Goal: Task Accomplishment & Management: Manage account settings

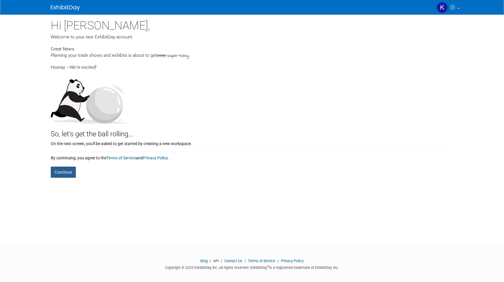
click at [70, 170] on button "Continue" at bounding box center [63, 172] width 25 height 11
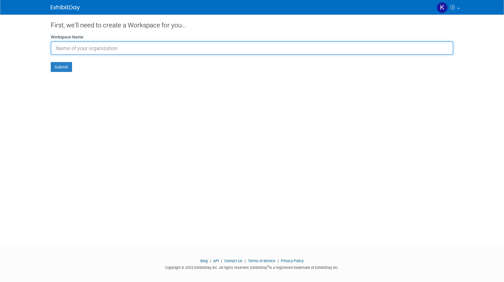
click at [106, 52] on input "text" at bounding box center [252, 47] width 402 height 13
paste input "pegazus"
type input "pegazus"
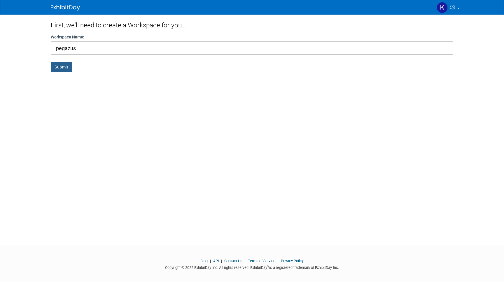
click at [69, 71] on button "Submit" at bounding box center [61, 67] width 21 height 10
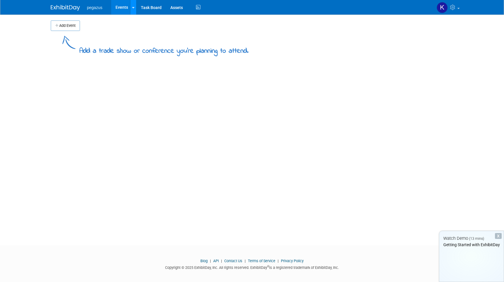
click at [133, 10] on link at bounding box center [133, 7] width 6 height 15
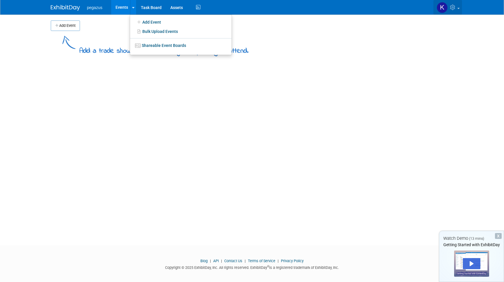
click at [457, 5] on link at bounding box center [447, 7] width 29 height 15
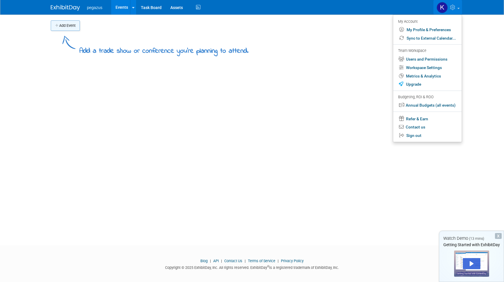
click at [73, 23] on button "Add Event" at bounding box center [65, 25] width 29 height 10
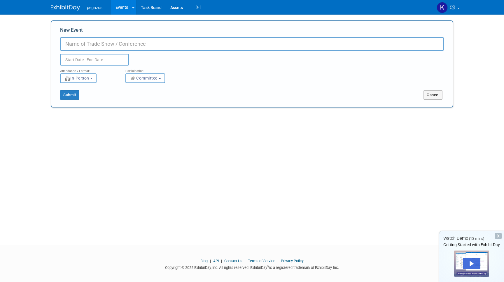
click at [151, 43] on input "New Event" at bounding box center [252, 43] width 384 height 13
paste input "pegazus"
type input "pegazus"
click at [103, 64] on input "text" at bounding box center [94, 60] width 69 height 12
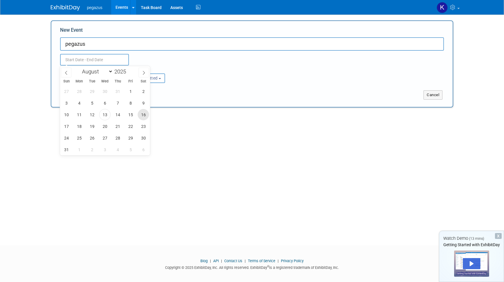
click at [144, 113] on span "16" at bounding box center [143, 114] width 11 height 11
type input "[DATE] to [DATE]"
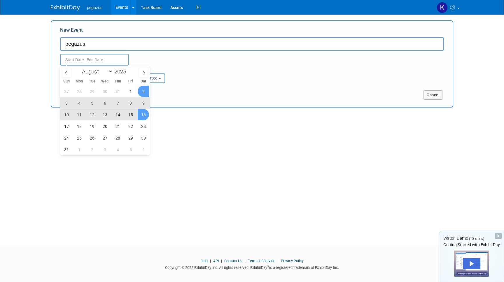
type input "[DATE] to [DATE]"
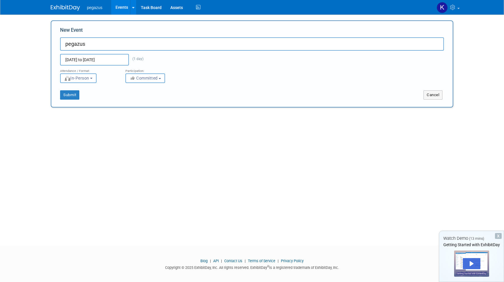
click at [184, 99] on div "Submit" at bounding box center [134, 94] width 167 height 9
click at [73, 94] on button "Submit" at bounding box center [69, 94] width 19 height 9
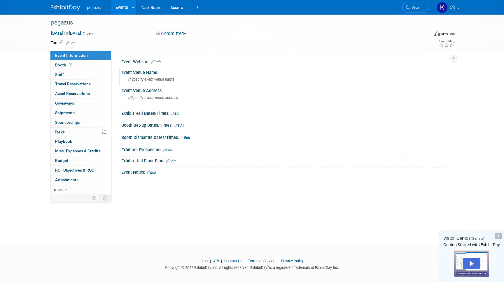
scroll to position [4, 0]
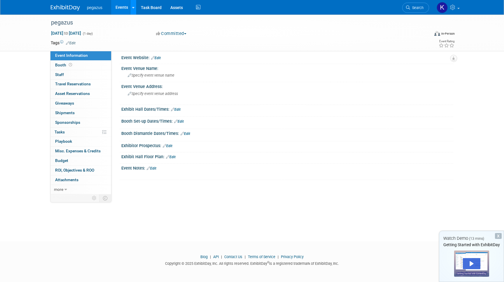
click at [134, 12] on link at bounding box center [133, 7] width 6 height 15
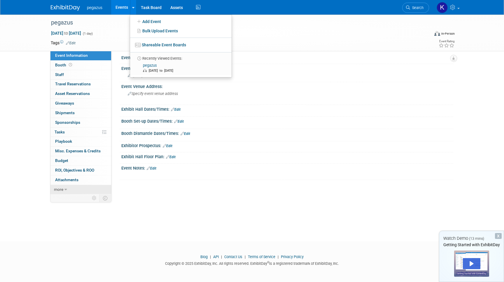
click at [69, 188] on link "more" at bounding box center [80, 189] width 61 height 9
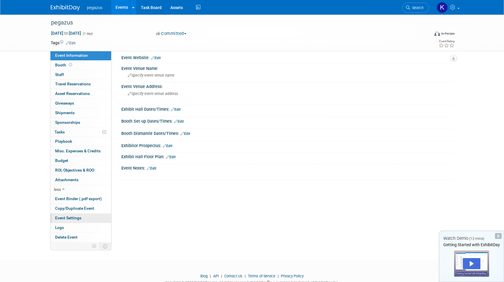
click at [73, 218] on span "Event Settings" at bounding box center [68, 218] width 26 height 5
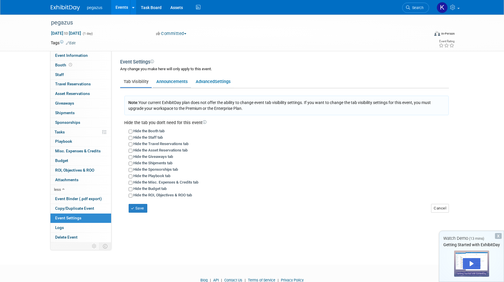
click at [175, 83] on link "Announcements" at bounding box center [172, 81] width 38 height 11
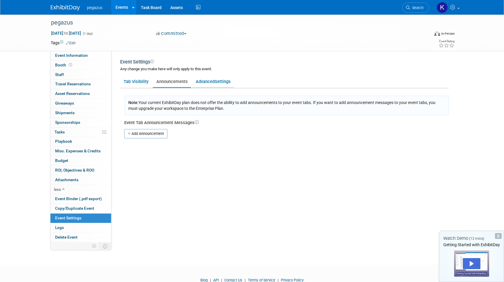
click at [205, 83] on link "Advanced Settings" at bounding box center [213, 81] width 42 height 11
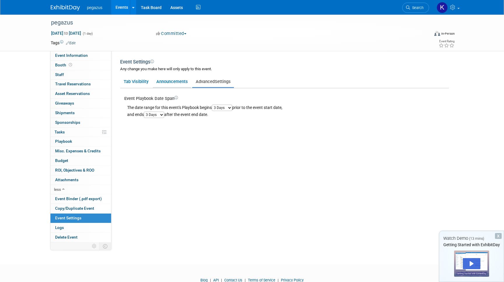
click at [186, 83] on link "Announcements" at bounding box center [172, 81] width 38 height 11
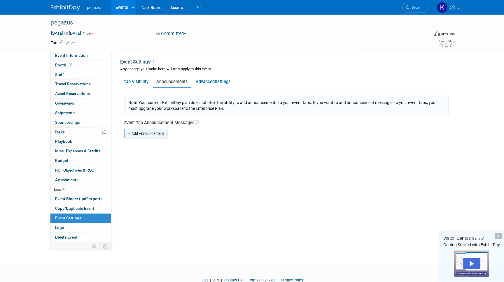
click at [158, 136] on link "Add Announcement" at bounding box center [145, 133] width 43 height 9
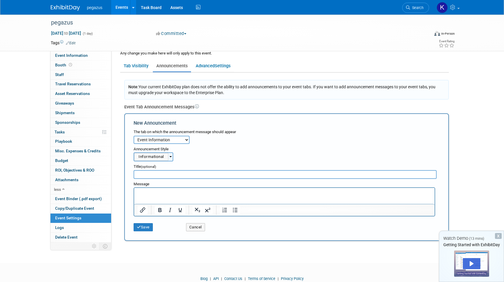
scroll to position [17, 0]
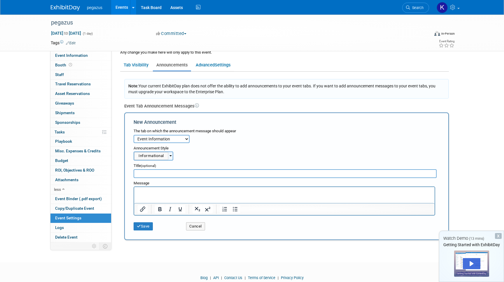
type input "pegazus"
click at [178, 195] on html at bounding box center [284, 191] width 300 height 8
paste body "Rich Text Area. Press ALT-0 for help."
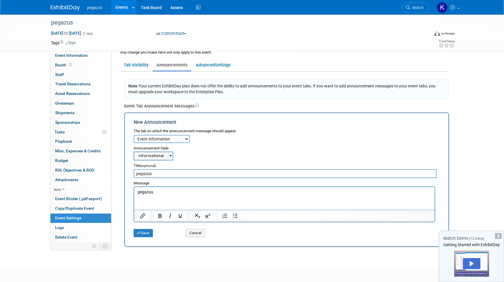
click at [166, 155] on div "Informational" at bounding box center [151, 156] width 34 height 8
click at [149, 229] on div "Save" at bounding box center [155, 231] width 52 height 12
click at [148, 231] on button "Save" at bounding box center [143, 233] width 19 height 8
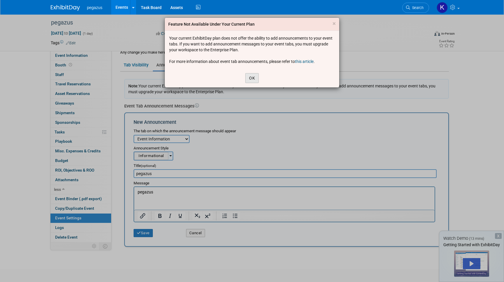
click at [252, 80] on button "OK" at bounding box center [251, 78] width 13 height 10
